Goal: Information Seeking & Learning: Find specific fact

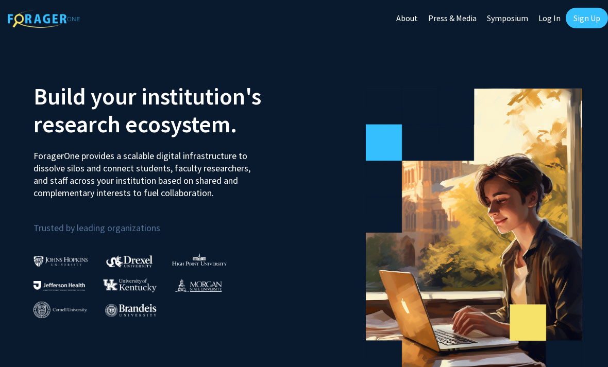
click at [555, 26] on link "Log In" at bounding box center [549, 18] width 32 height 36
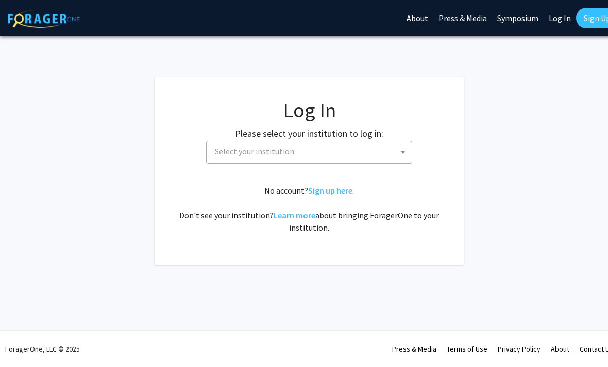
click at [259, 152] on span "Select your institution" at bounding box center [254, 151] width 79 height 10
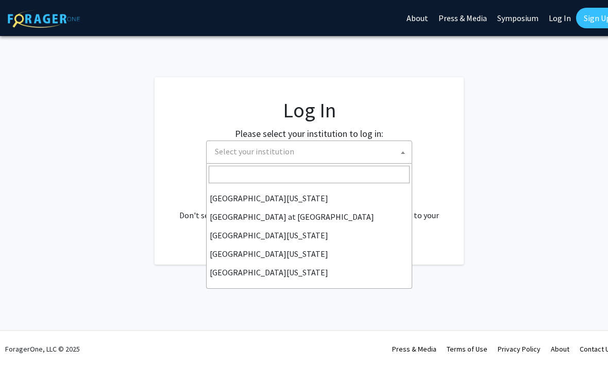
scroll to position [361, 0]
select select "13"
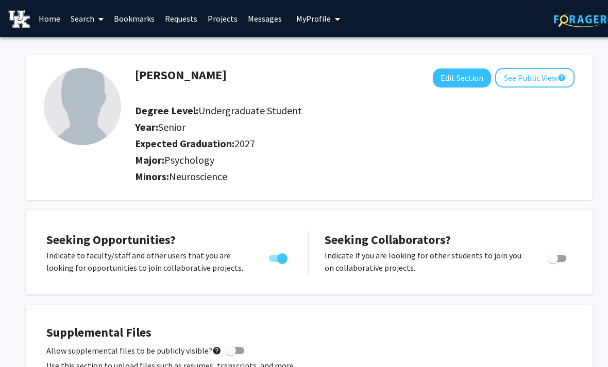
click at [89, 22] on link "Search" at bounding box center [86, 19] width 43 height 36
click at [89, 40] on span "Faculty/Staff" at bounding box center [103, 47] width 76 height 21
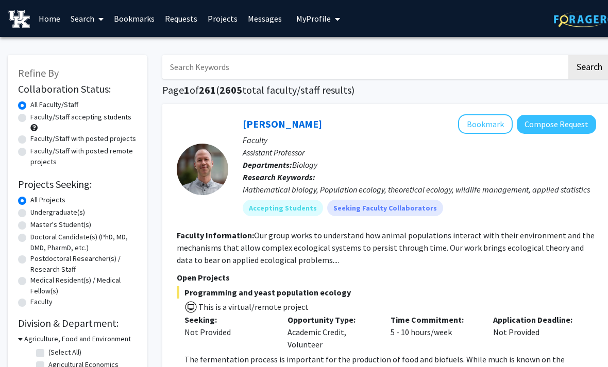
click at [215, 69] on input "Search Keywords" at bounding box center [364, 67] width 404 height 24
type input "[PERSON_NAME]"
click at [599, 71] on button "Search" at bounding box center [589, 67] width 42 height 24
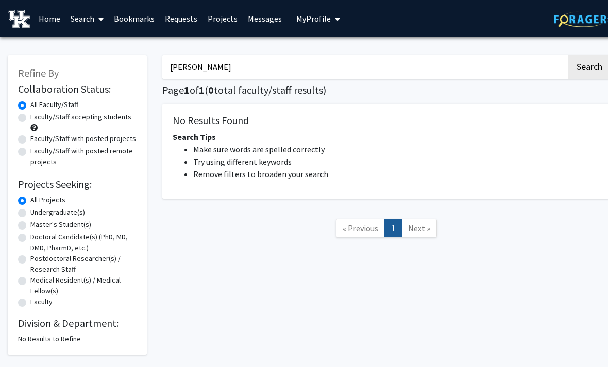
click at [31, 310] on div "Collaboration Status: Collaboration Status All Faculty/Staff Collaboration Stat…" at bounding box center [77, 213] width 118 height 264
click at [30, 299] on label "Faculty" at bounding box center [41, 302] width 22 height 11
click at [30, 299] on input "Faculty" at bounding box center [33, 300] width 7 height 7
radio input "true"
click at [31, 199] on label "All Projects" at bounding box center [47, 200] width 35 height 11
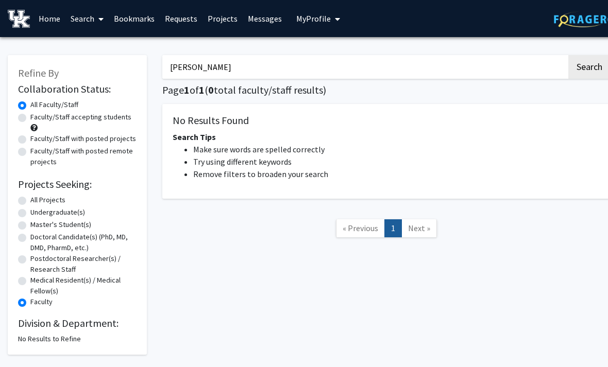
click at [31, 199] on input "All Projects" at bounding box center [33, 198] width 7 height 7
radio input "true"
click at [250, 67] on input "[PERSON_NAME]" at bounding box center [364, 67] width 404 height 24
type input "L"
type input "[PERSON_NAME]"
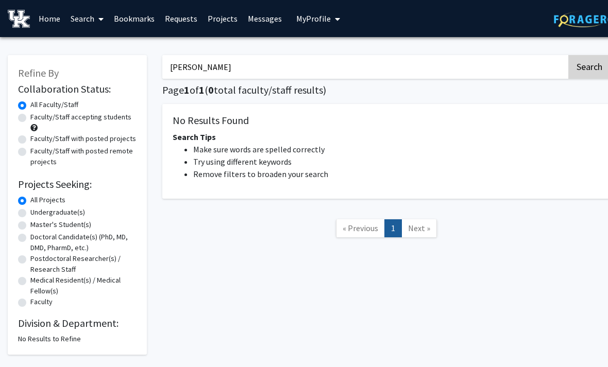
click at [582, 73] on button "Search" at bounding box center [589, 67] width 42 height 24
